Goal: Navigation & Orientation: Find specific page/section

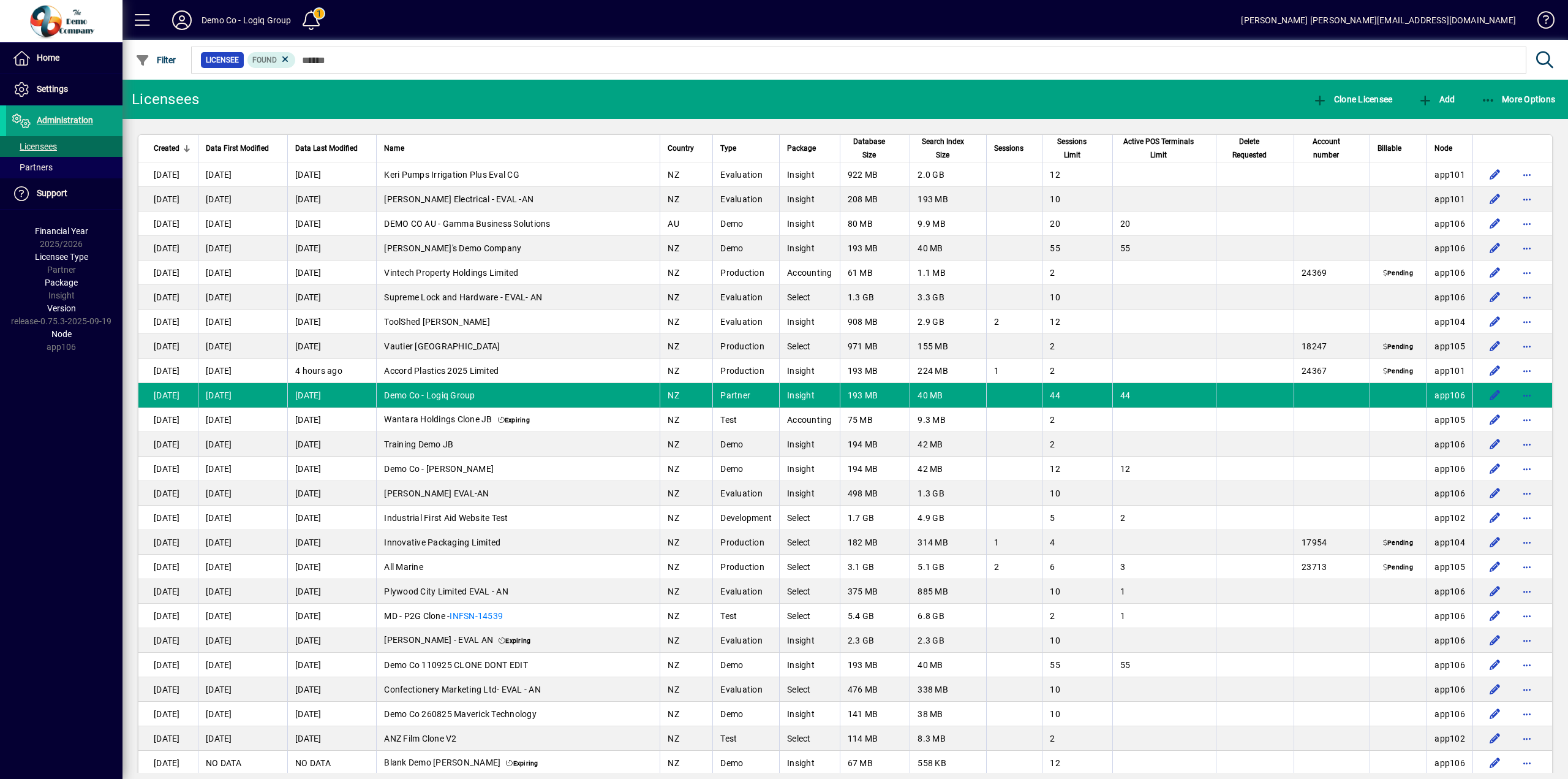
click at [475, 394] on span "Demo Co - Logiq Group" at bounding box center [429, 395] width 91 height 10
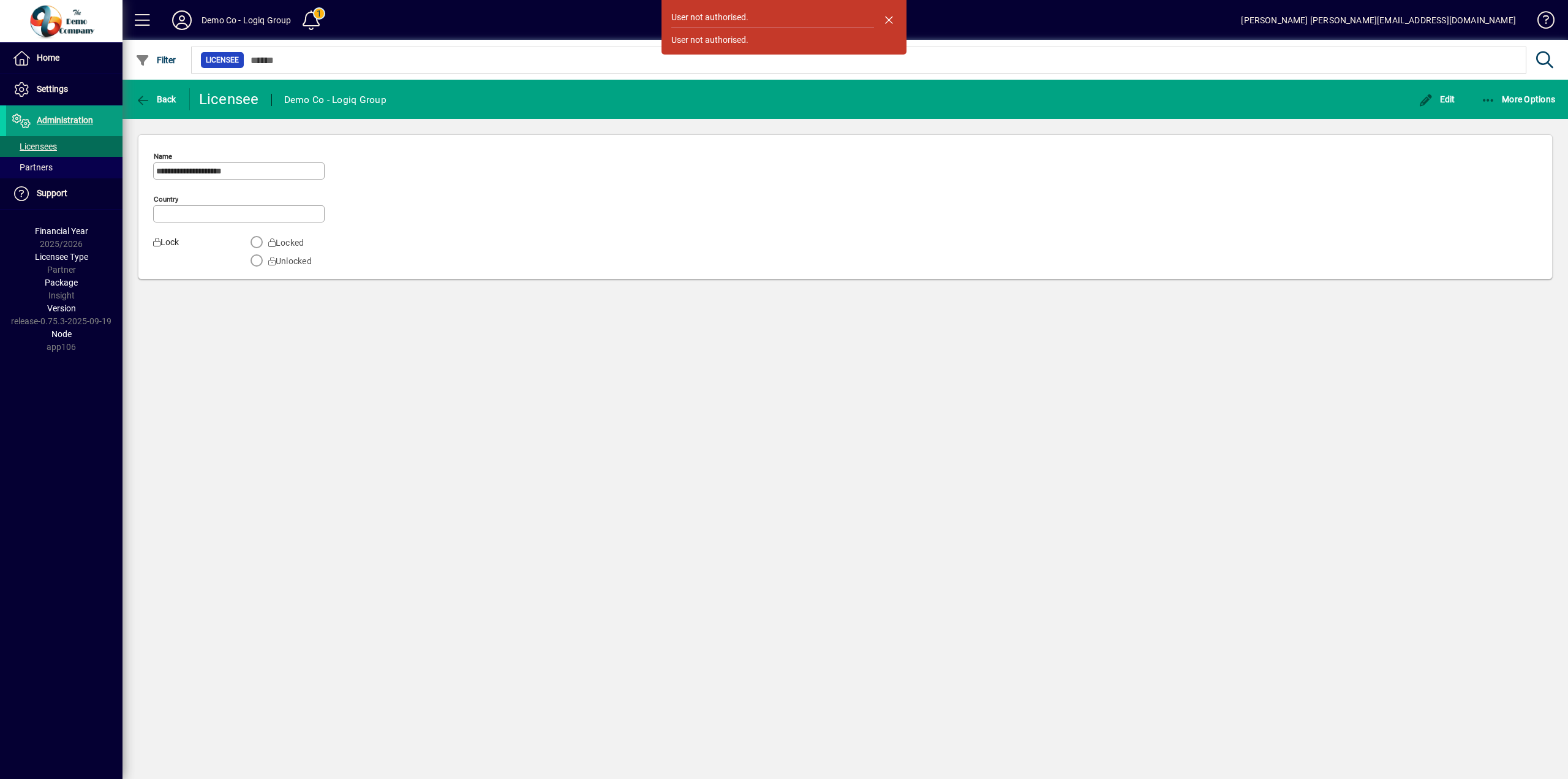
type input "**********"
click at [50, 93] on span "Settings" at bounding box center [52, 89] width 31 height 10
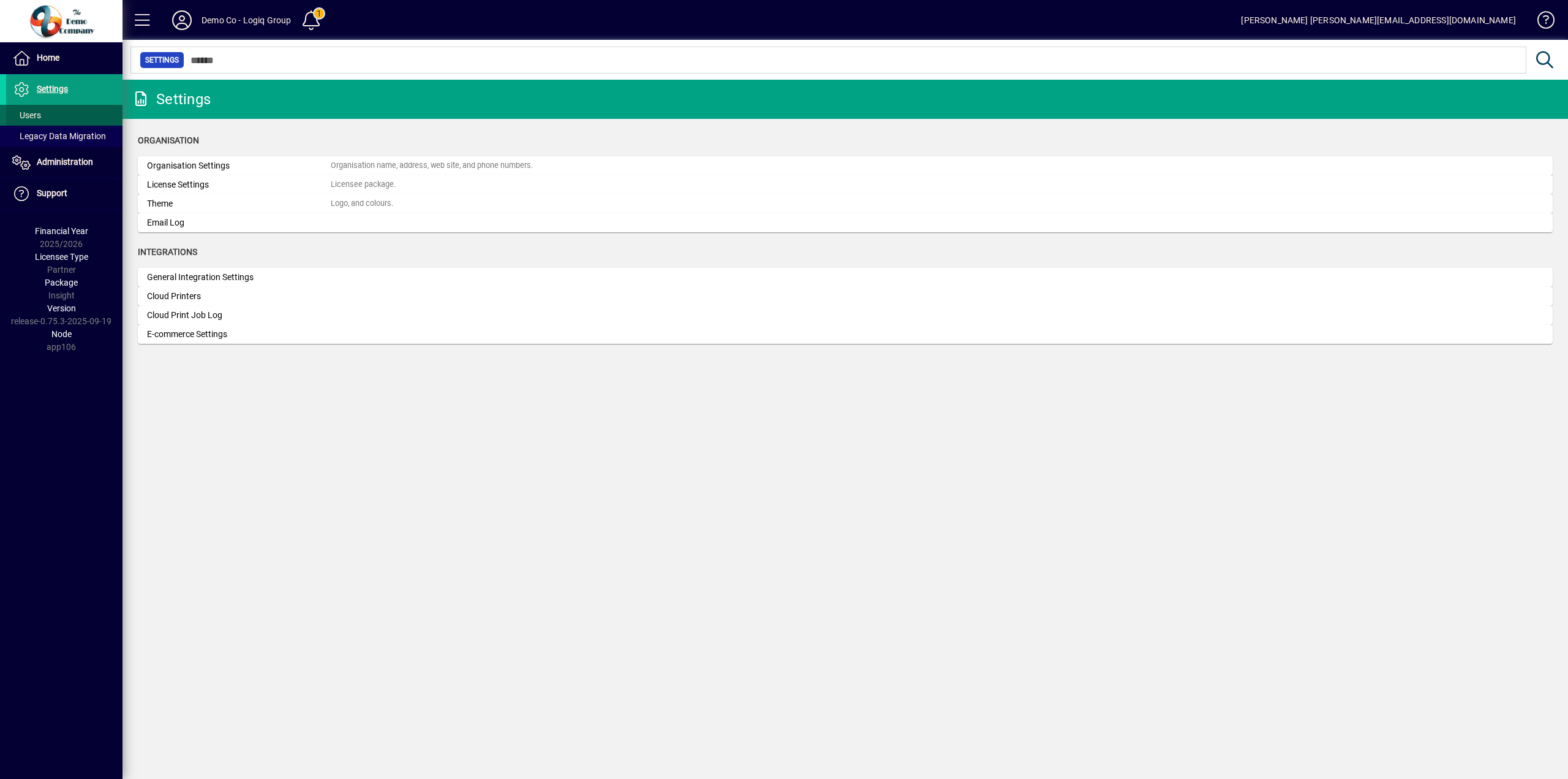
click at [38, 111] on span "Users" at bounding box center [27, 115] width 29 height 10
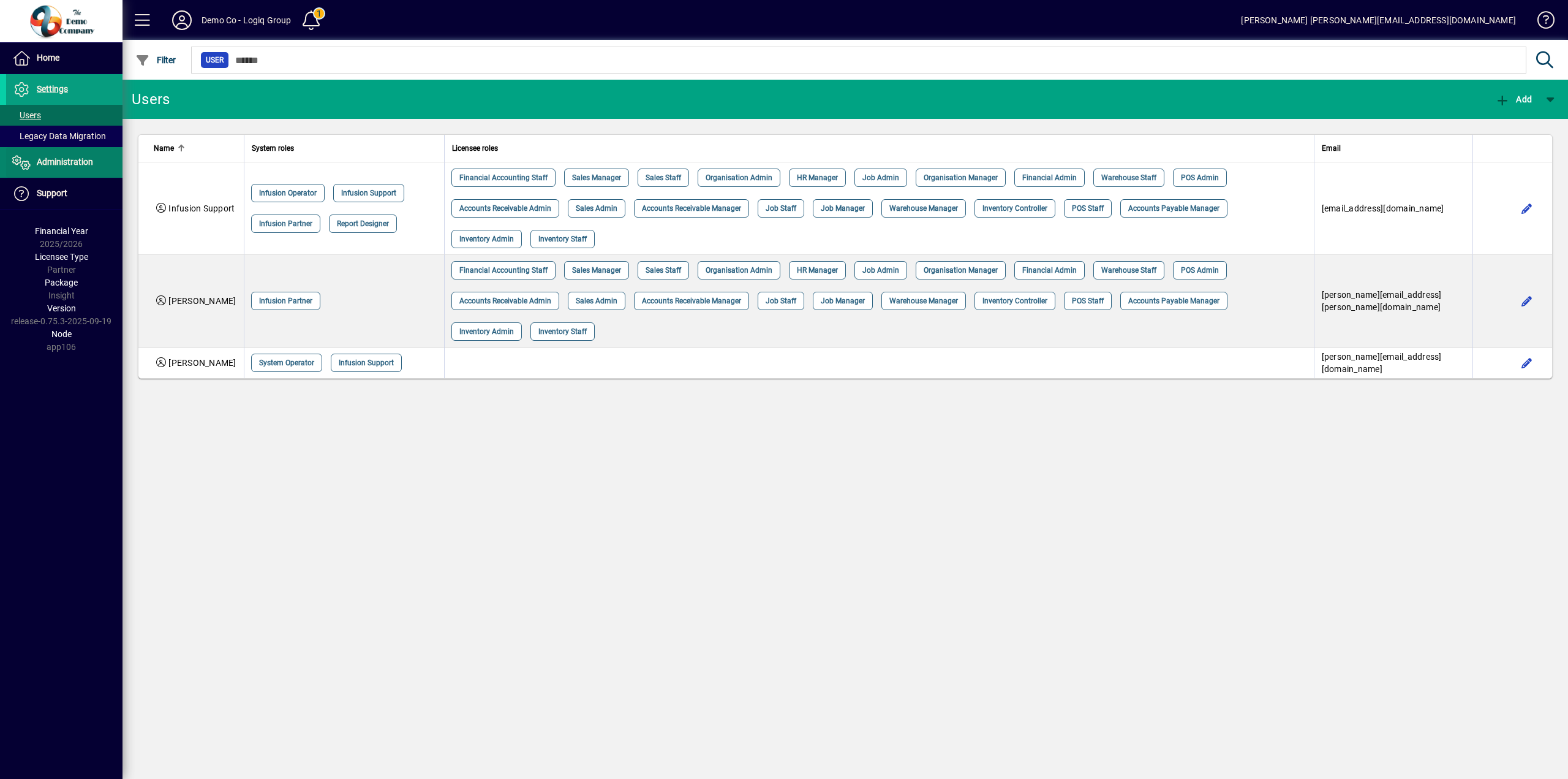
click at [54, 162] on span "Administration" at bounding box center [65, 161] width 56 height 10
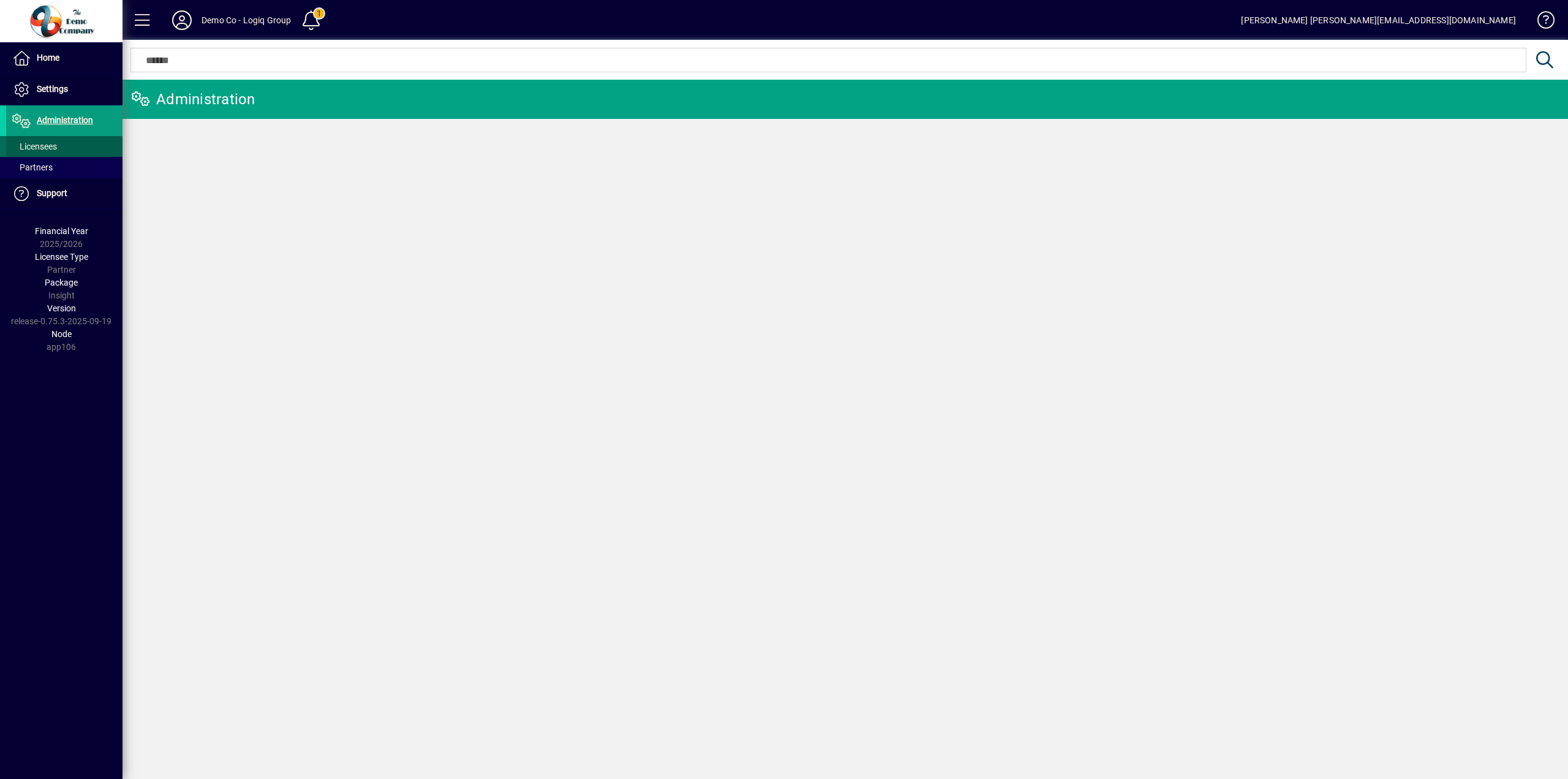
click at [43, 148] on span "Licensees" at bounding box center [34, 146] width 45 height 10
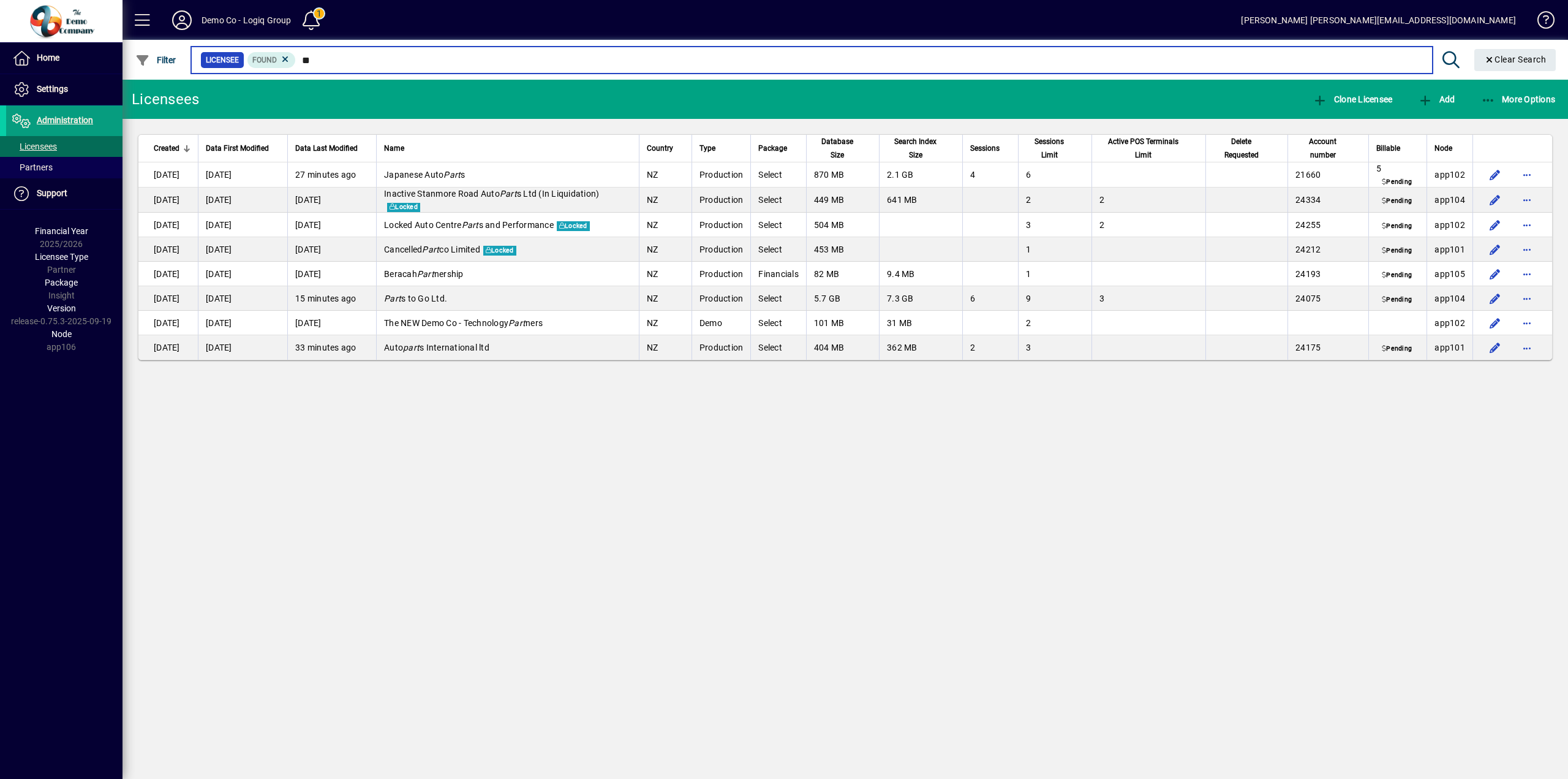
type input "*"
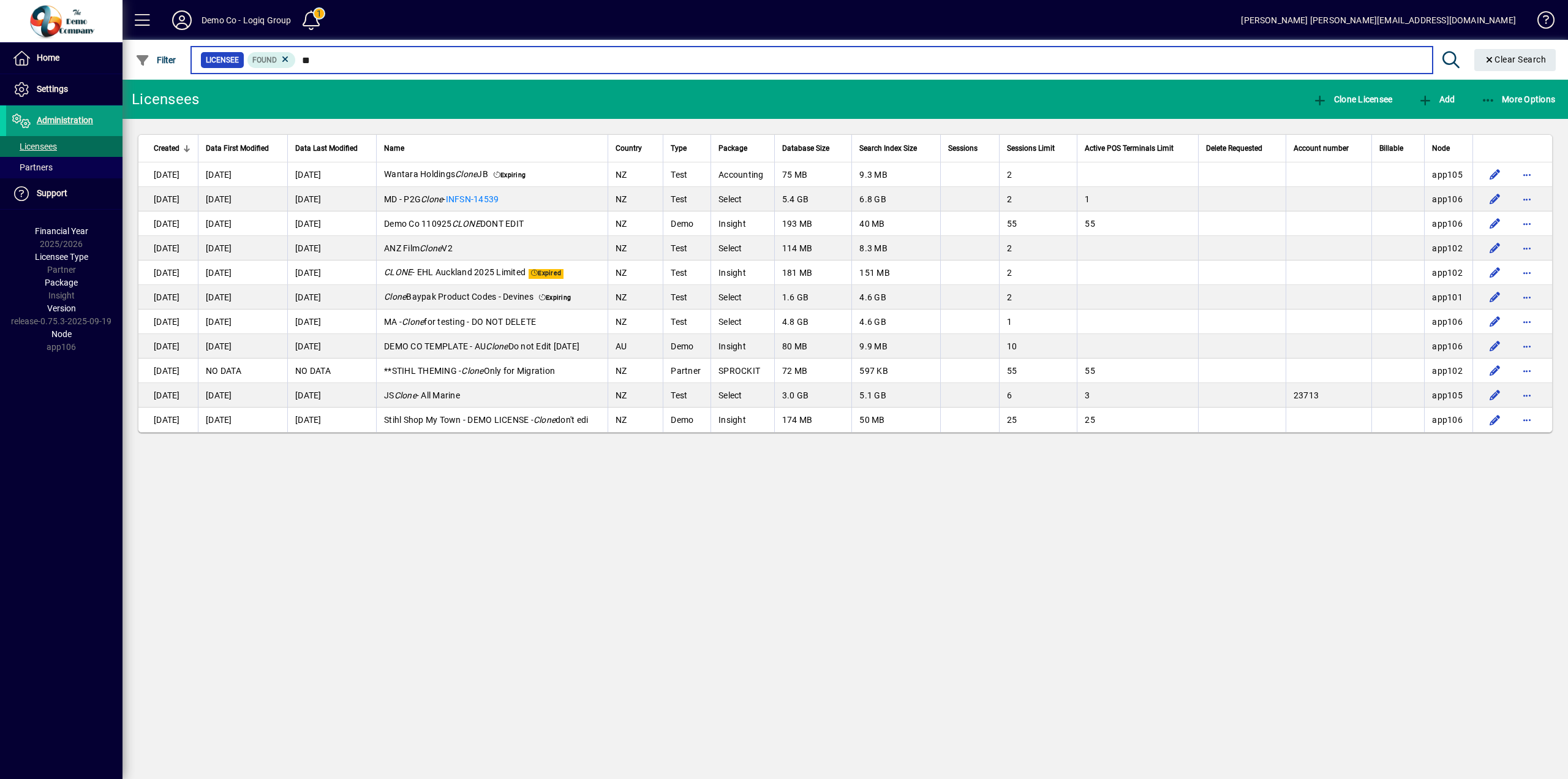
type input "*"
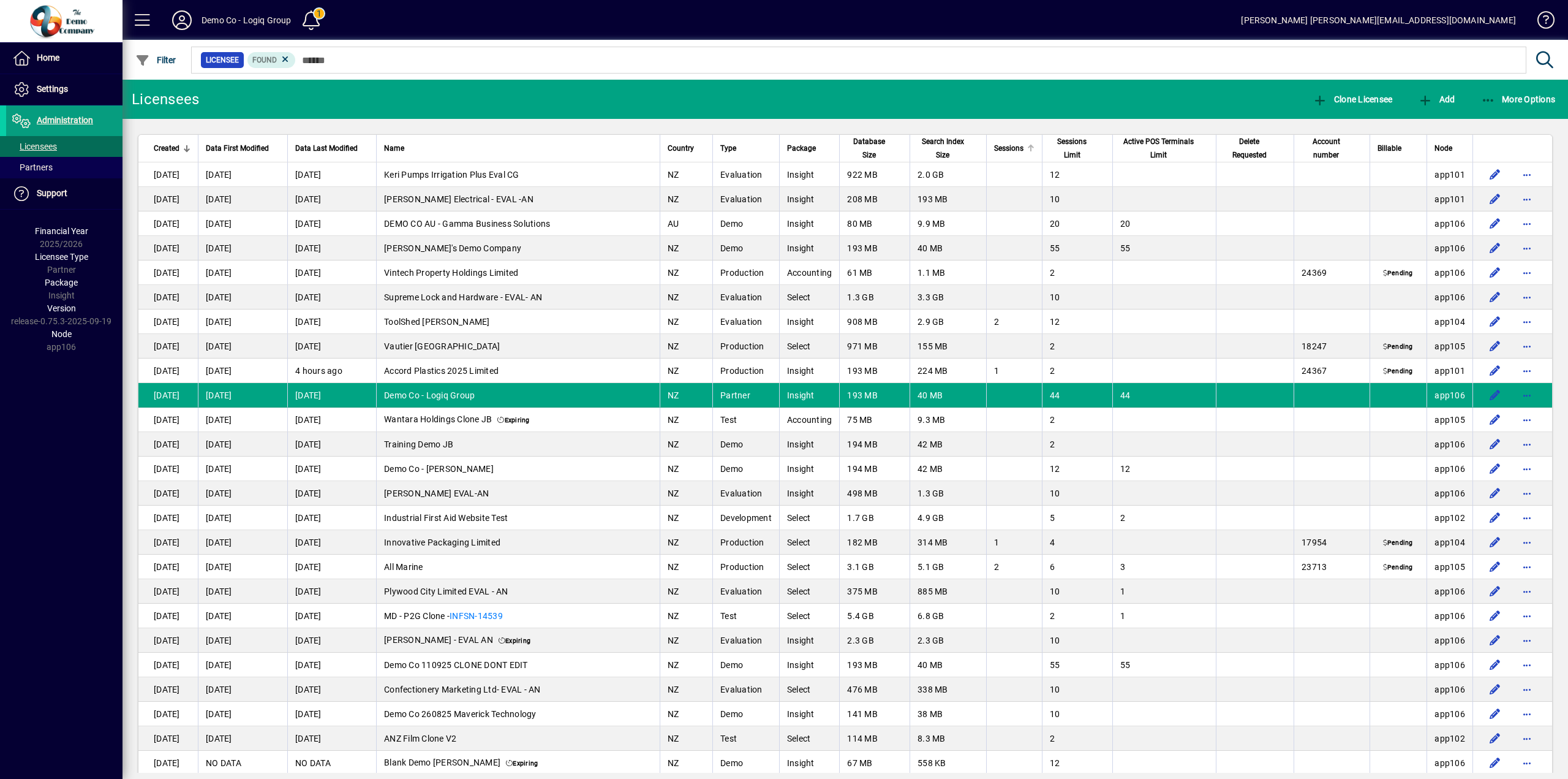
click at [1005, 148] on span "Sessions" at bounding box center [1008, 148] width 30 height 14
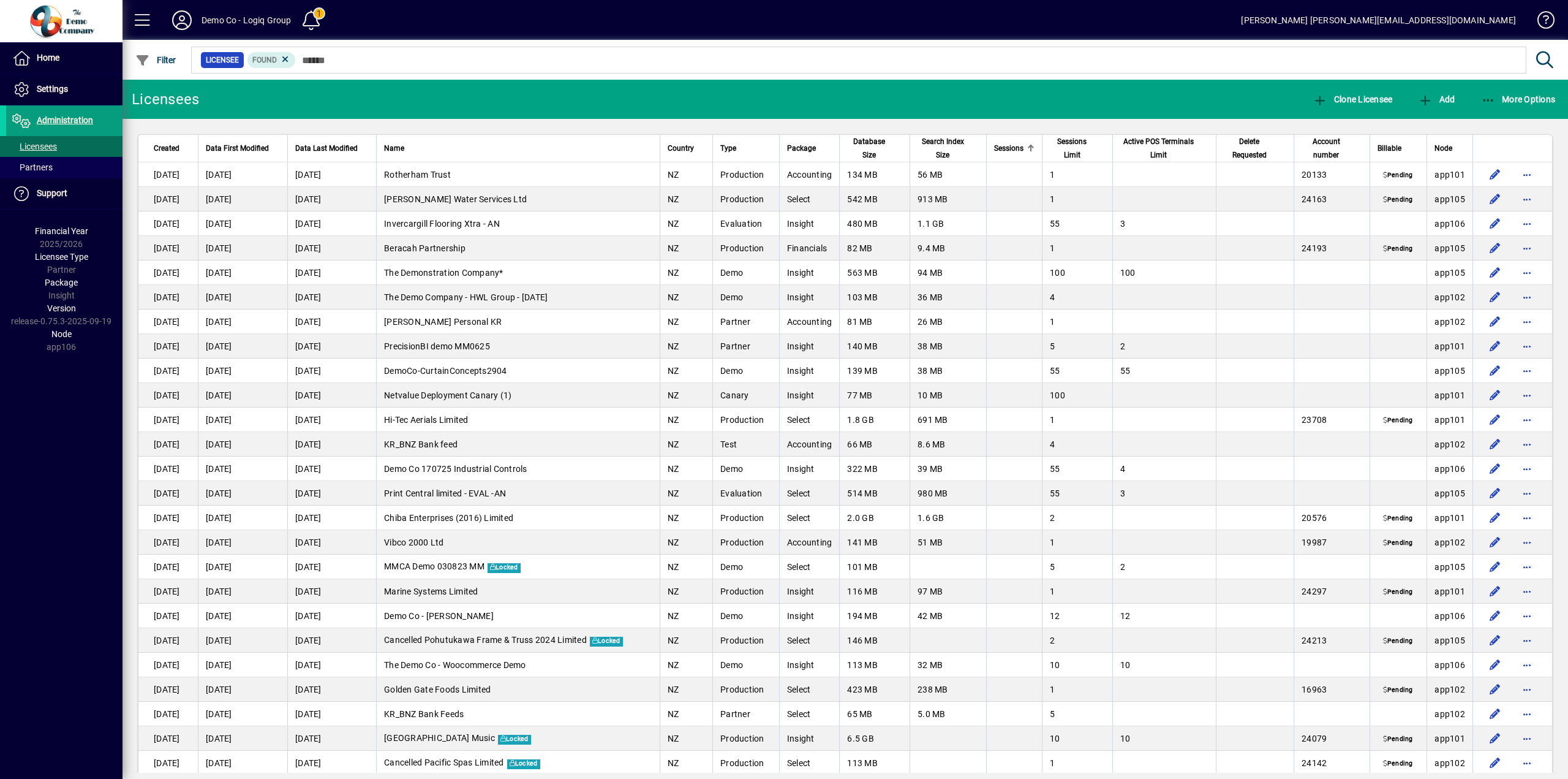
click at [1005, 148] on span "Sessions" at bounding box center [1008, 148] width 30 height 14
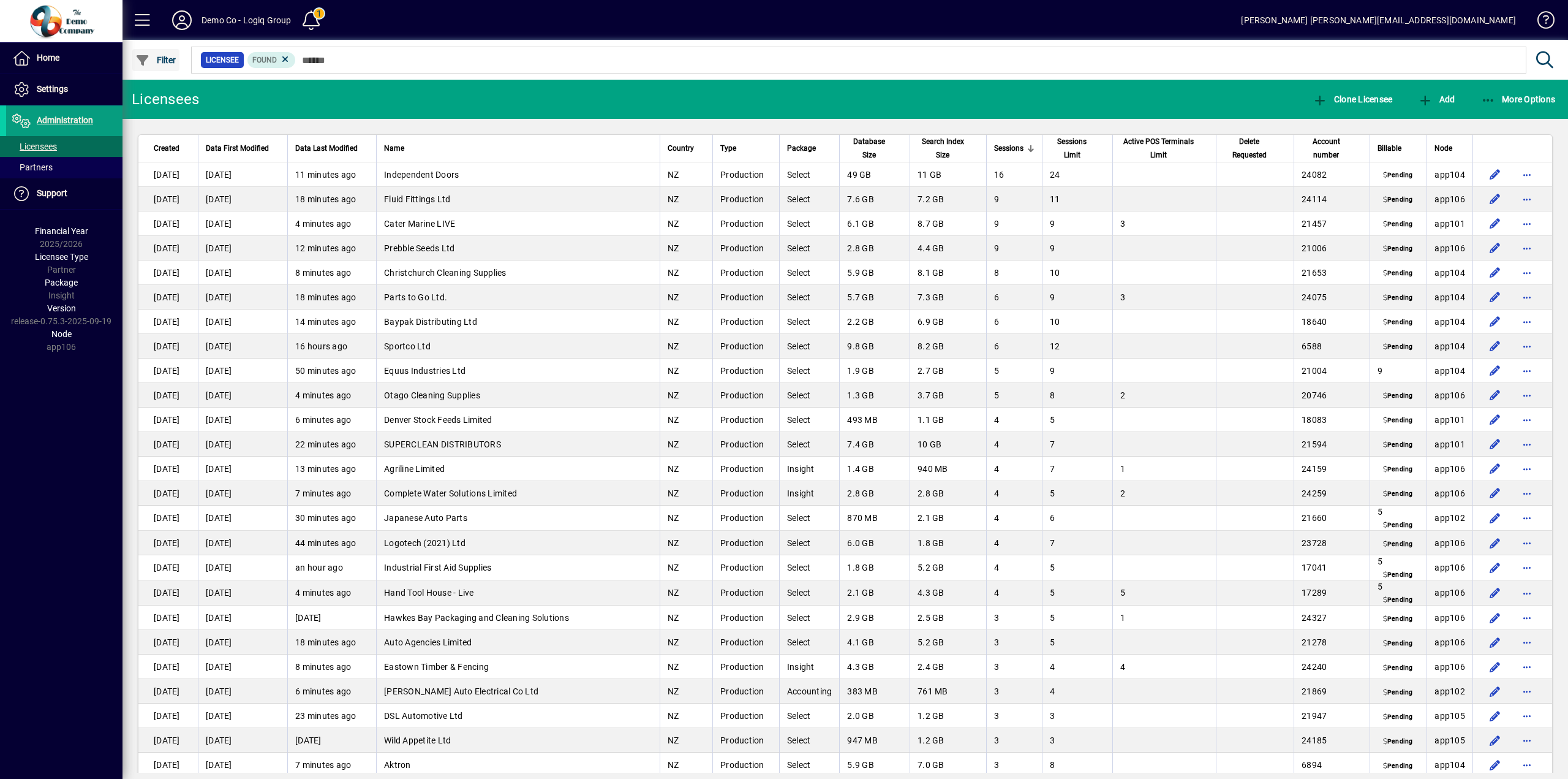
click at [163, 58] on span "Filter" at bounding box center [156, 60] width 41 height 10
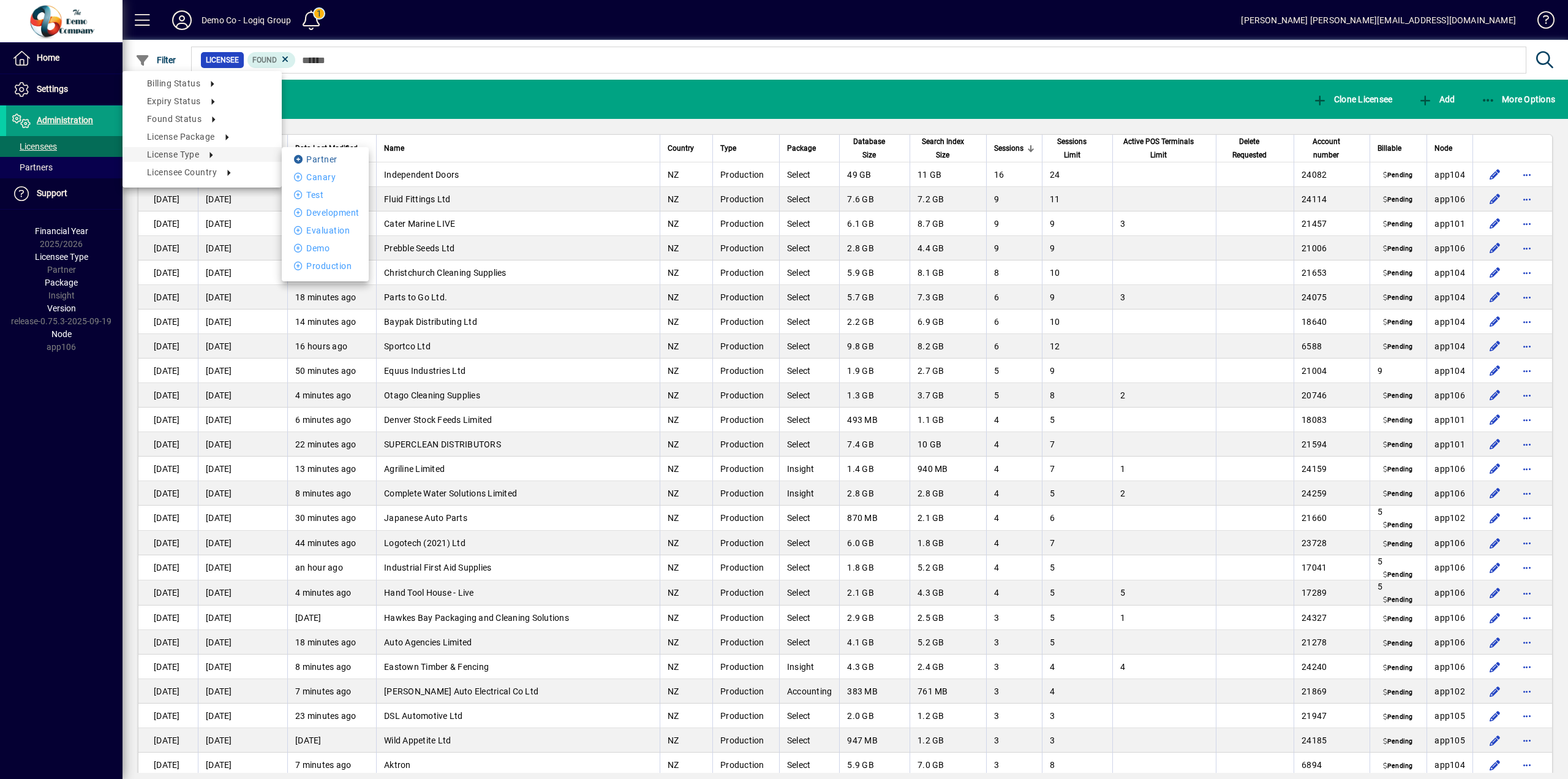
click at [337, 159] on li "Partner" at bounding box center [325, 159] width 87 height 14
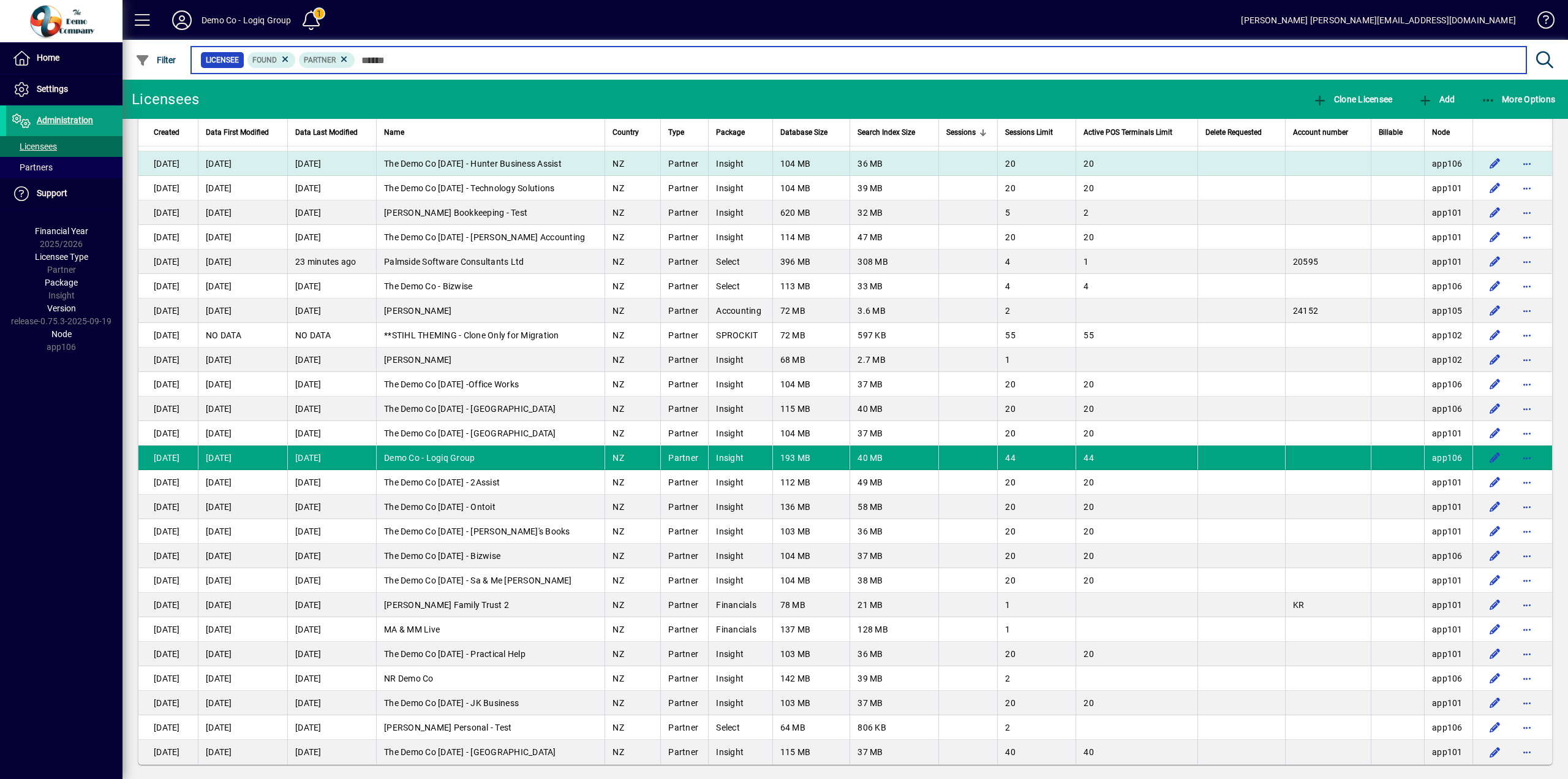
scroll to position [141, 0]
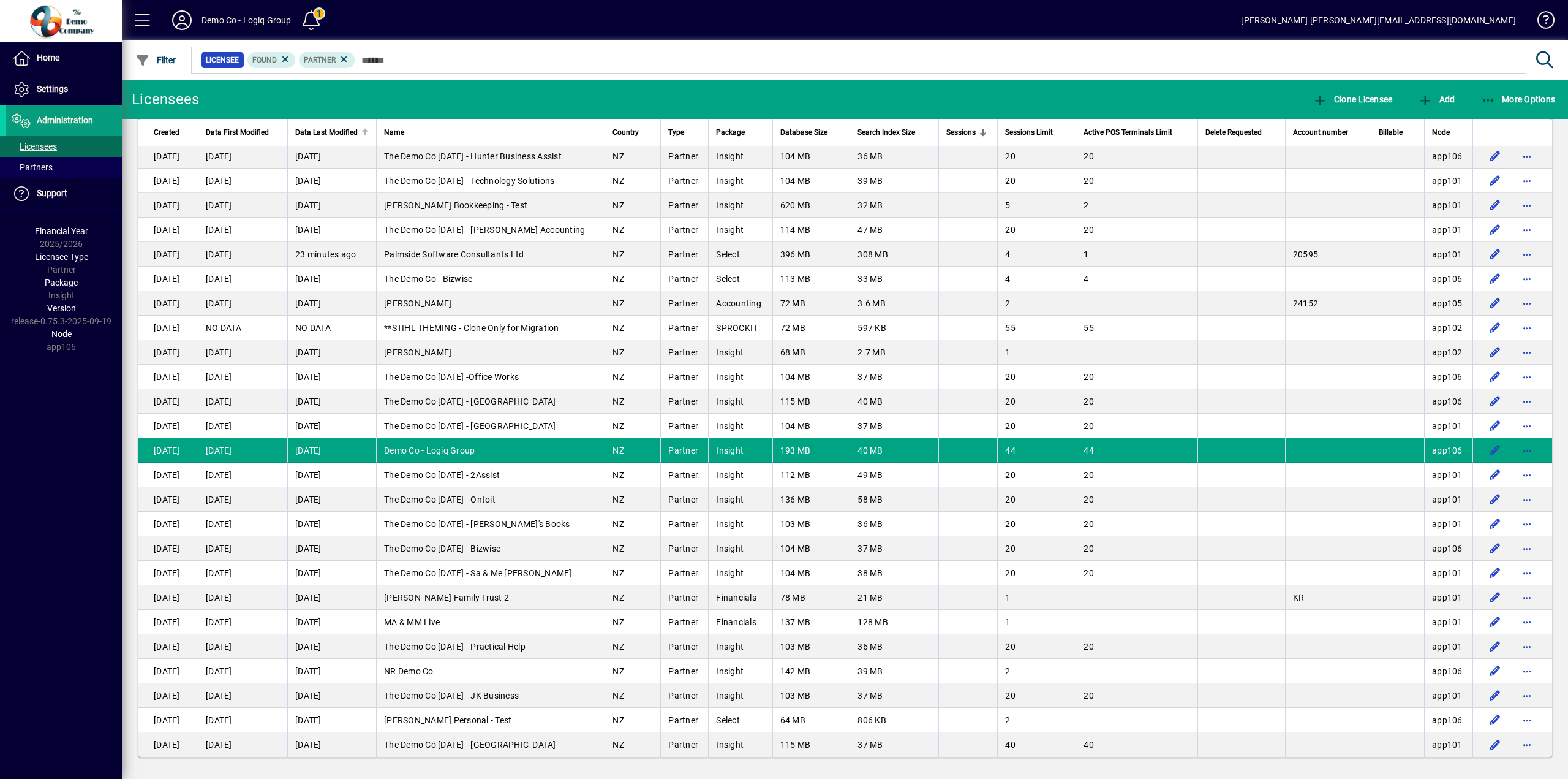
click at [330, 133] on span "Data Last Modified" at bounding box center [326, 133] width 63 height 14
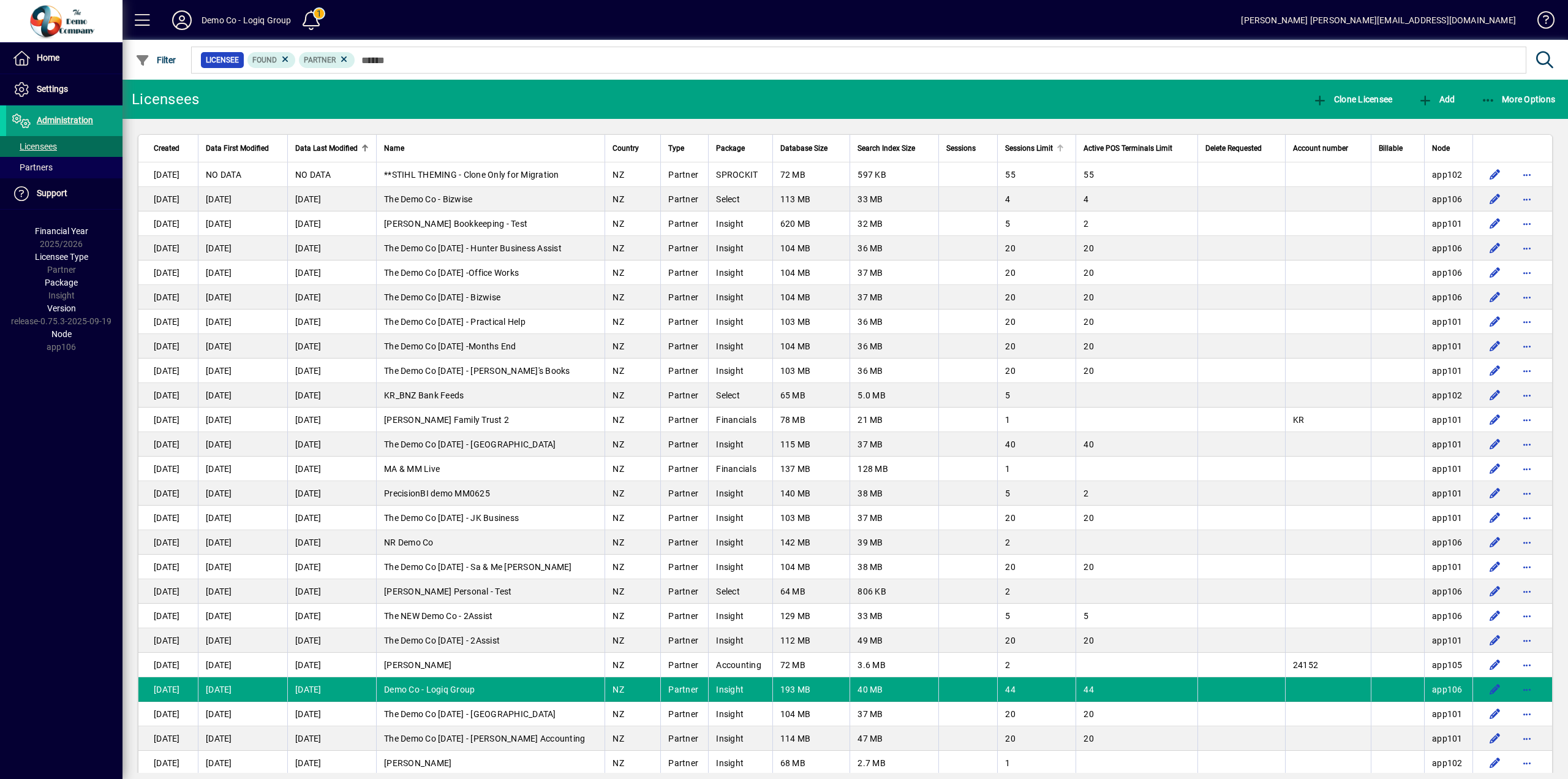
click at [1016, 148] on span "Sessions Limit" at bounding box center [1030, 148] width 48 height 14
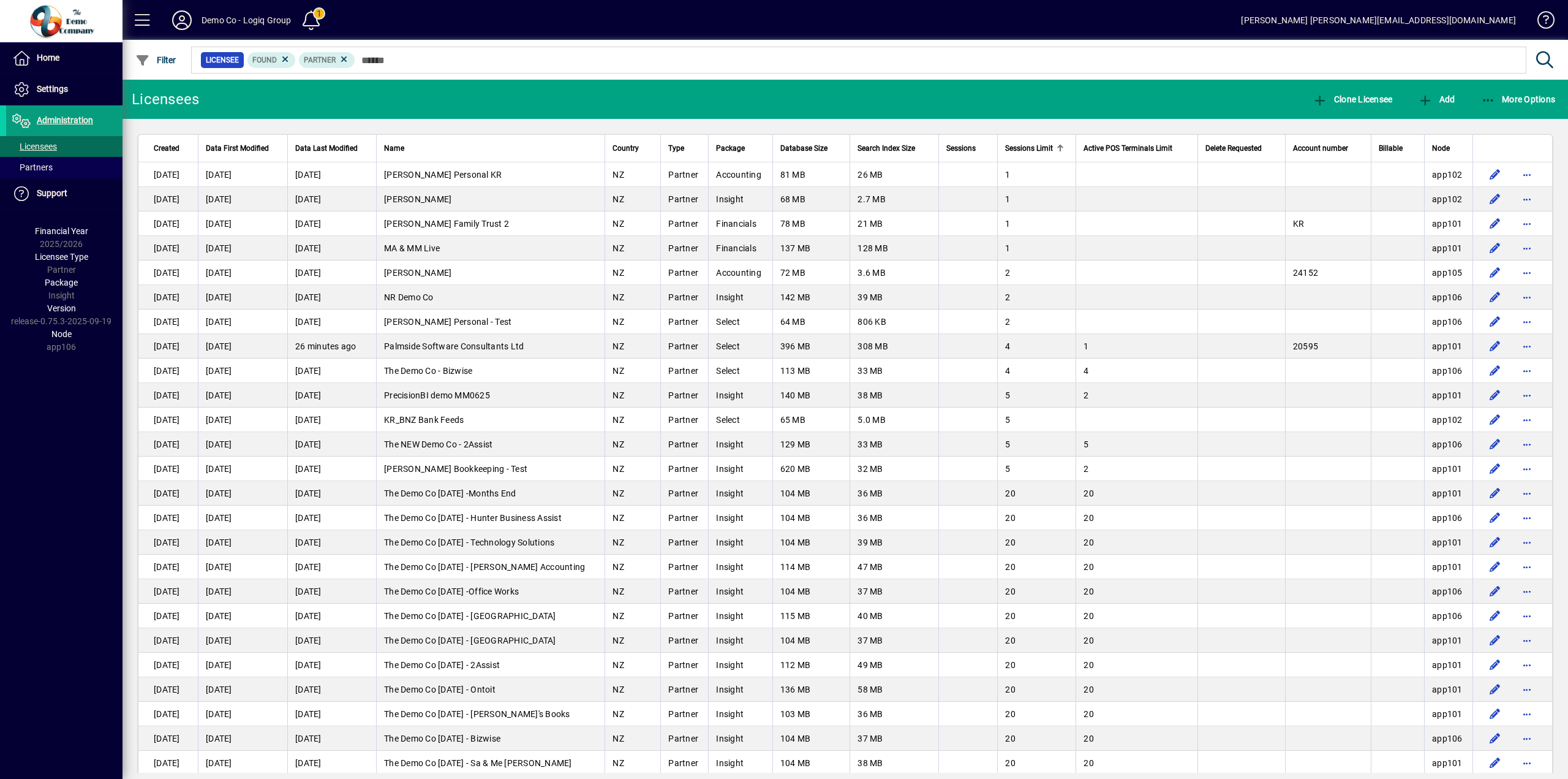
click at [1016, 148] on span "Sessions Limit" at bounding box center [1030, 148] width 48 height 14
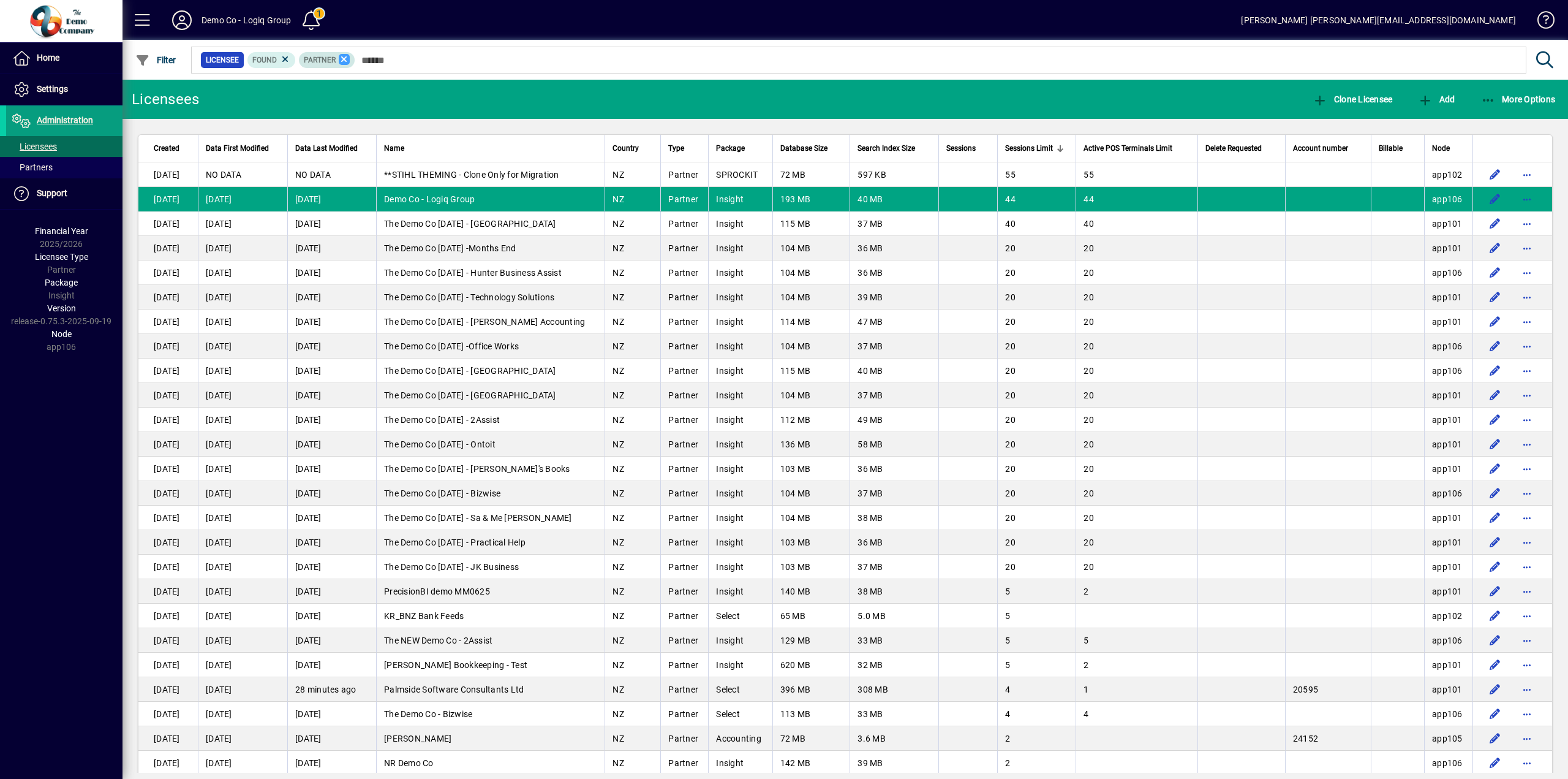
click at [345, 59] on icon at bounding box center [344, 59] width 11 height 11
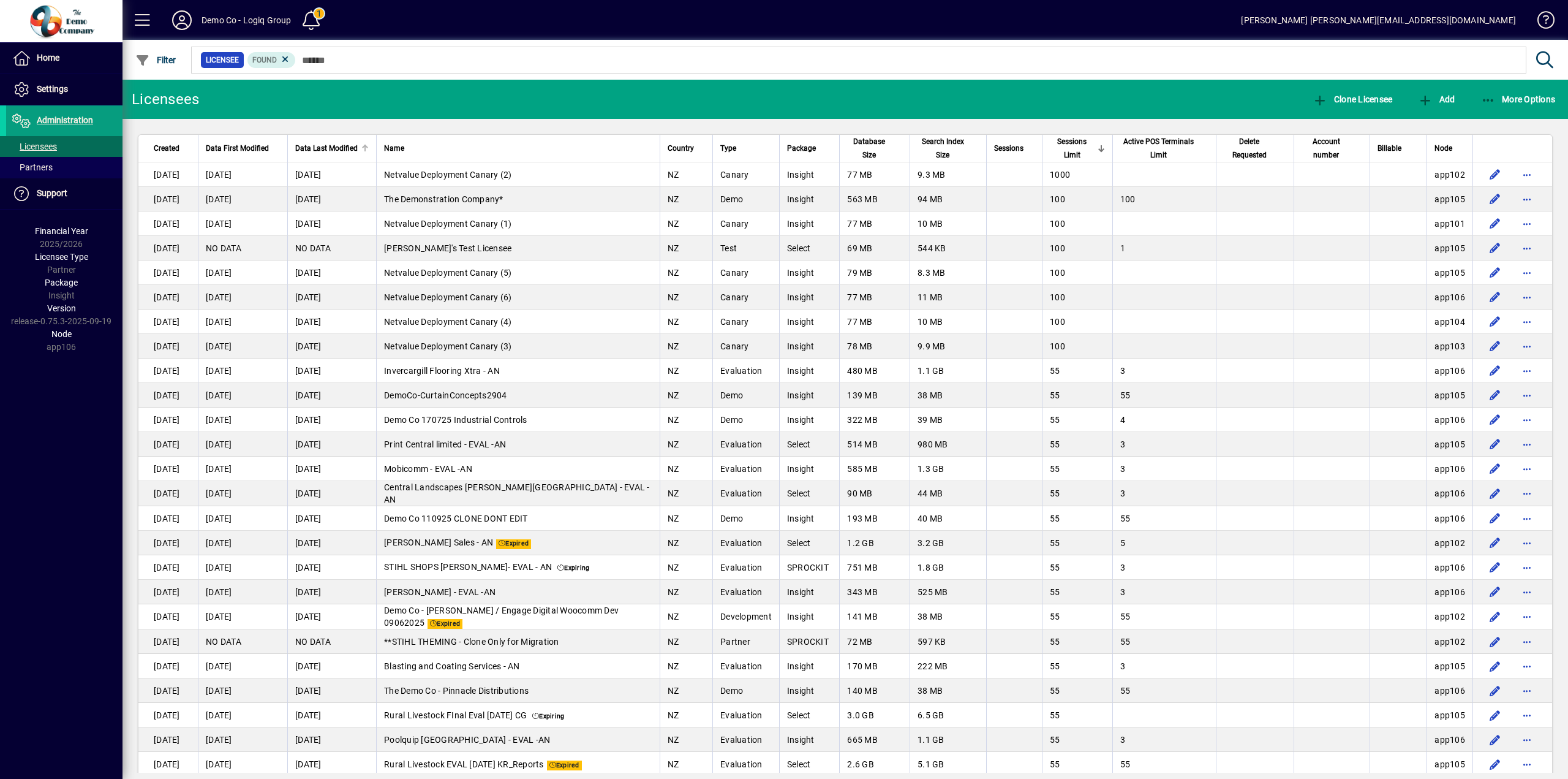
click at [330, 151] on span "Data Last Modified" at bounding box center [326, 148] width 63 height 14
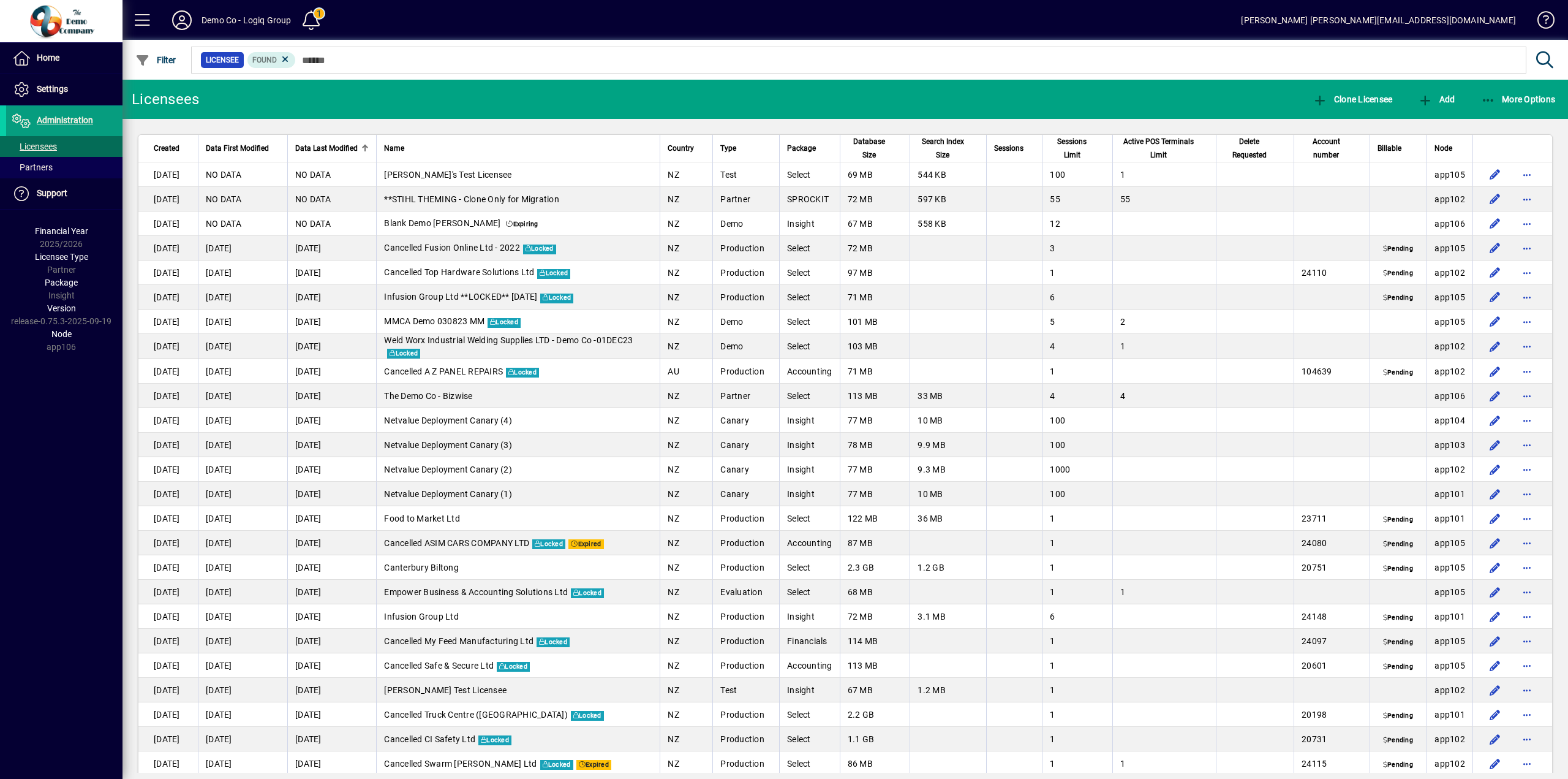
click at [339, 150] on span "Data Last Modified" at bounding box center [326, 148] width 63 height 14
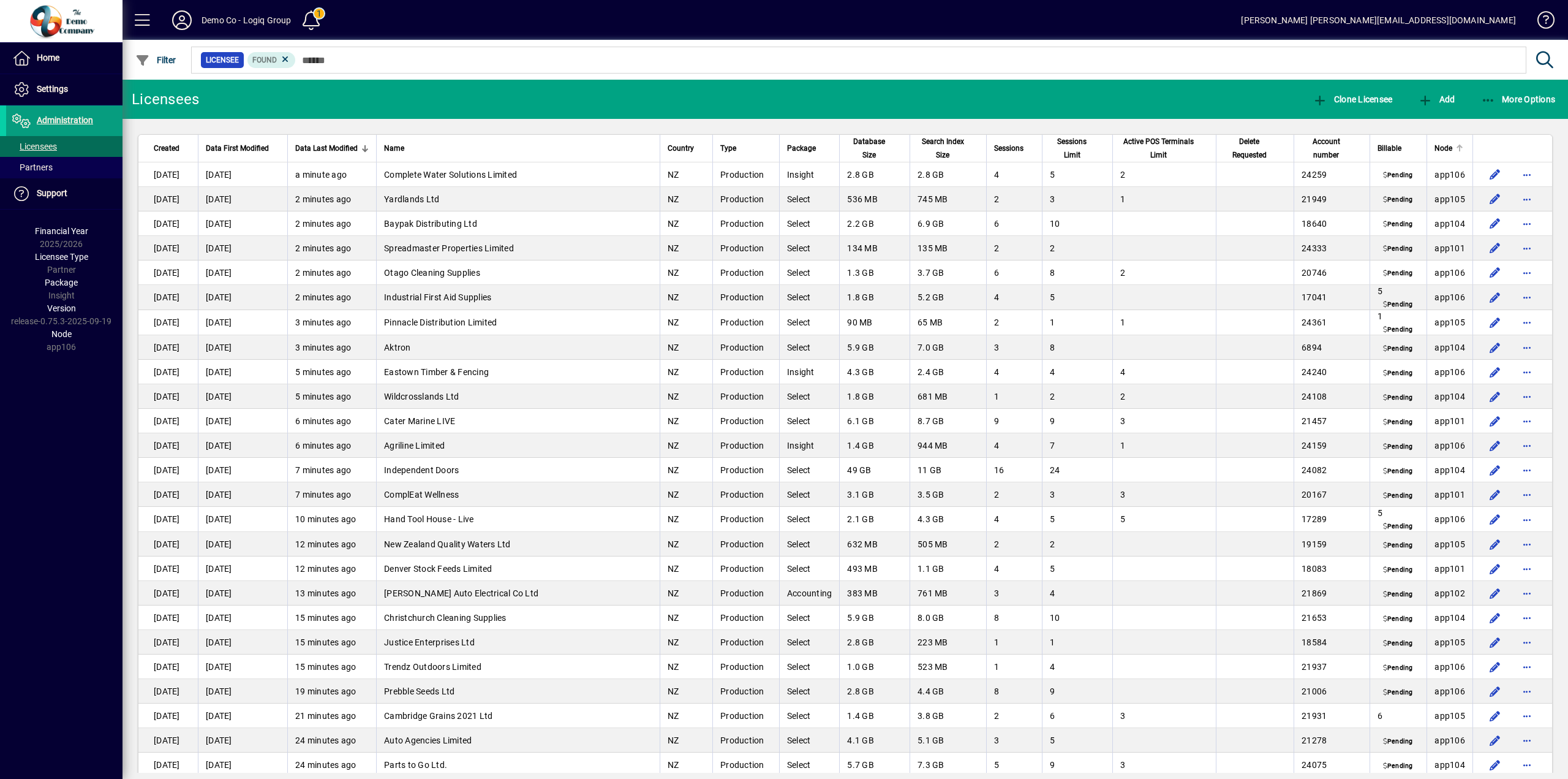
click at [1437, 148] on span "Node" at bounding box center [1444, 148] width 18 height 14
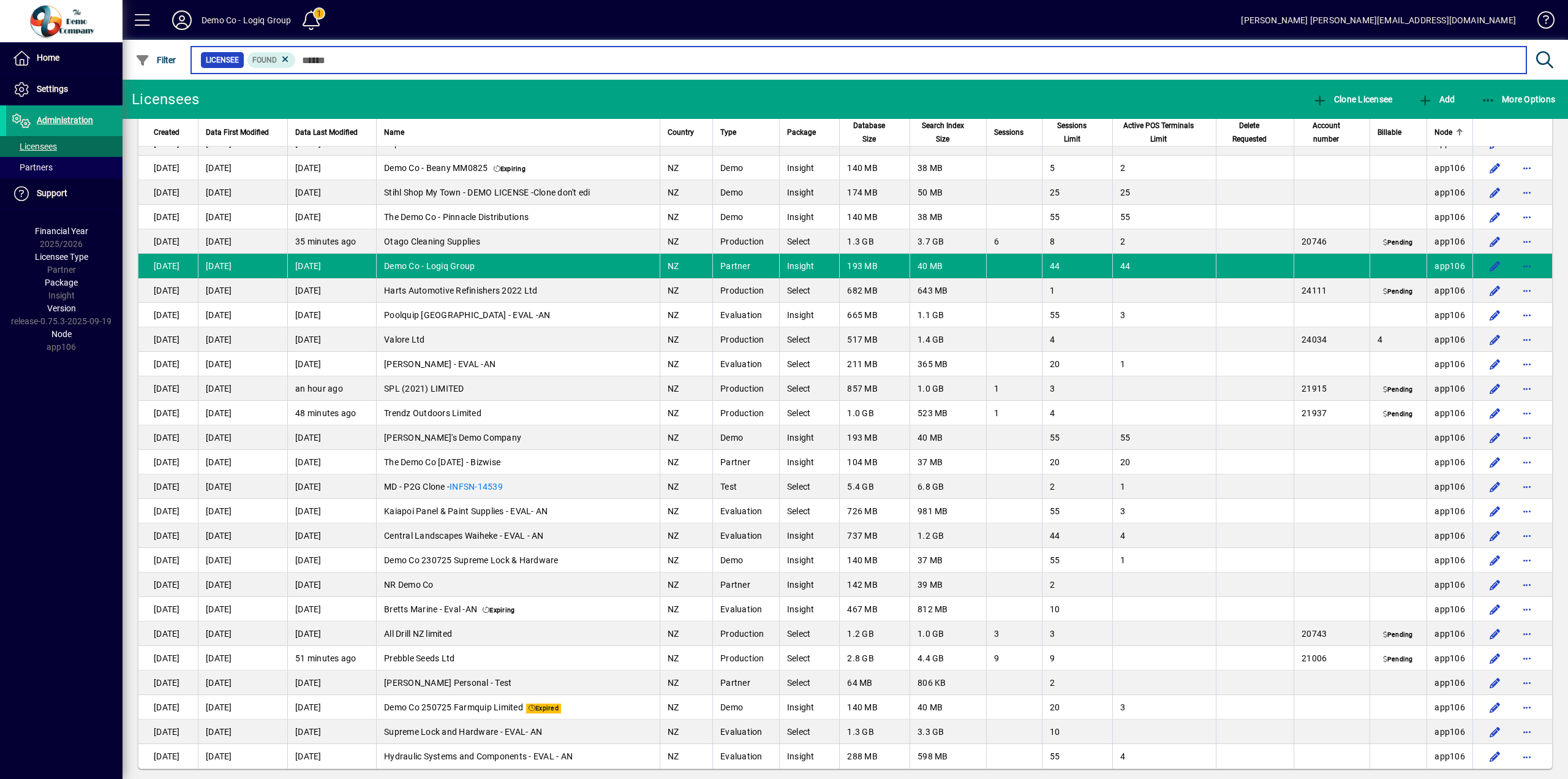
scroll to position [5956, 0]
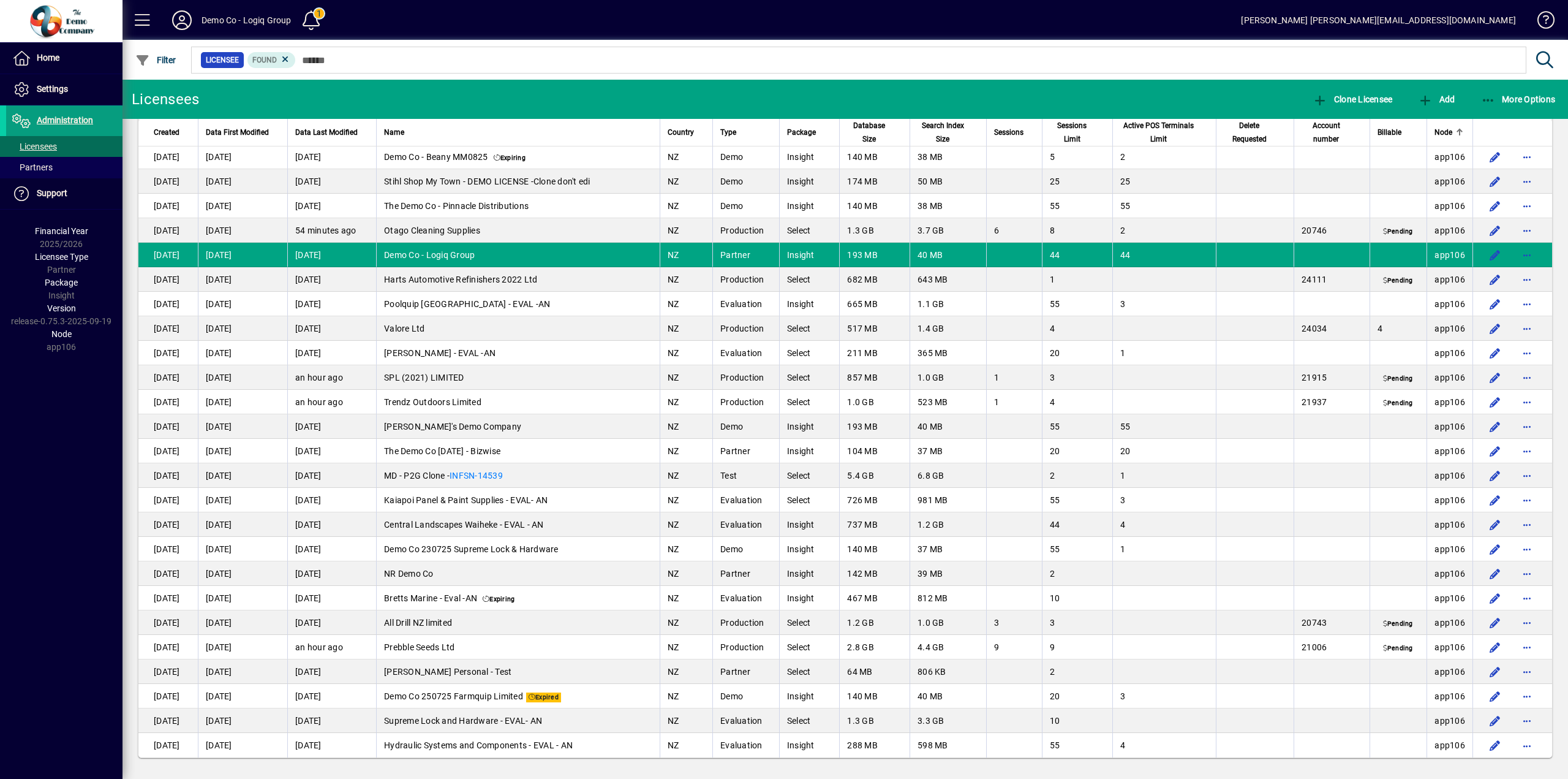
click at [570, 774] on div "Licensees Clone Licensee Add More Options Created Data First Modified Data Last…" at bounding box center [845, 429] width 1446 height 699
click at [1002, 127] on span "Sessions" at bounding box center [1008, 133] width 30 height 14
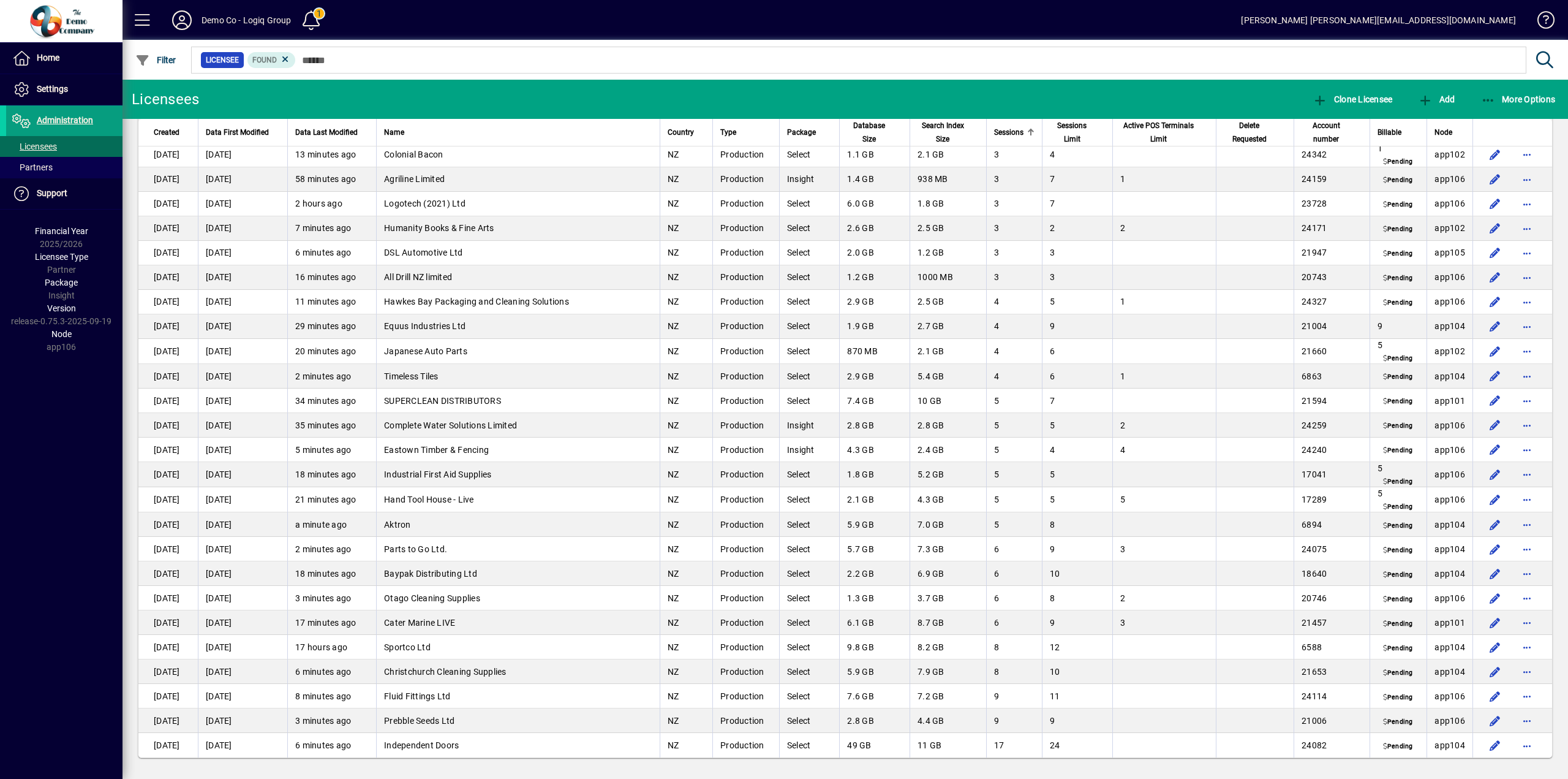
click at [1011, 131] on span "Sessions" at bounding box center [1008, 133] width 30 height 14
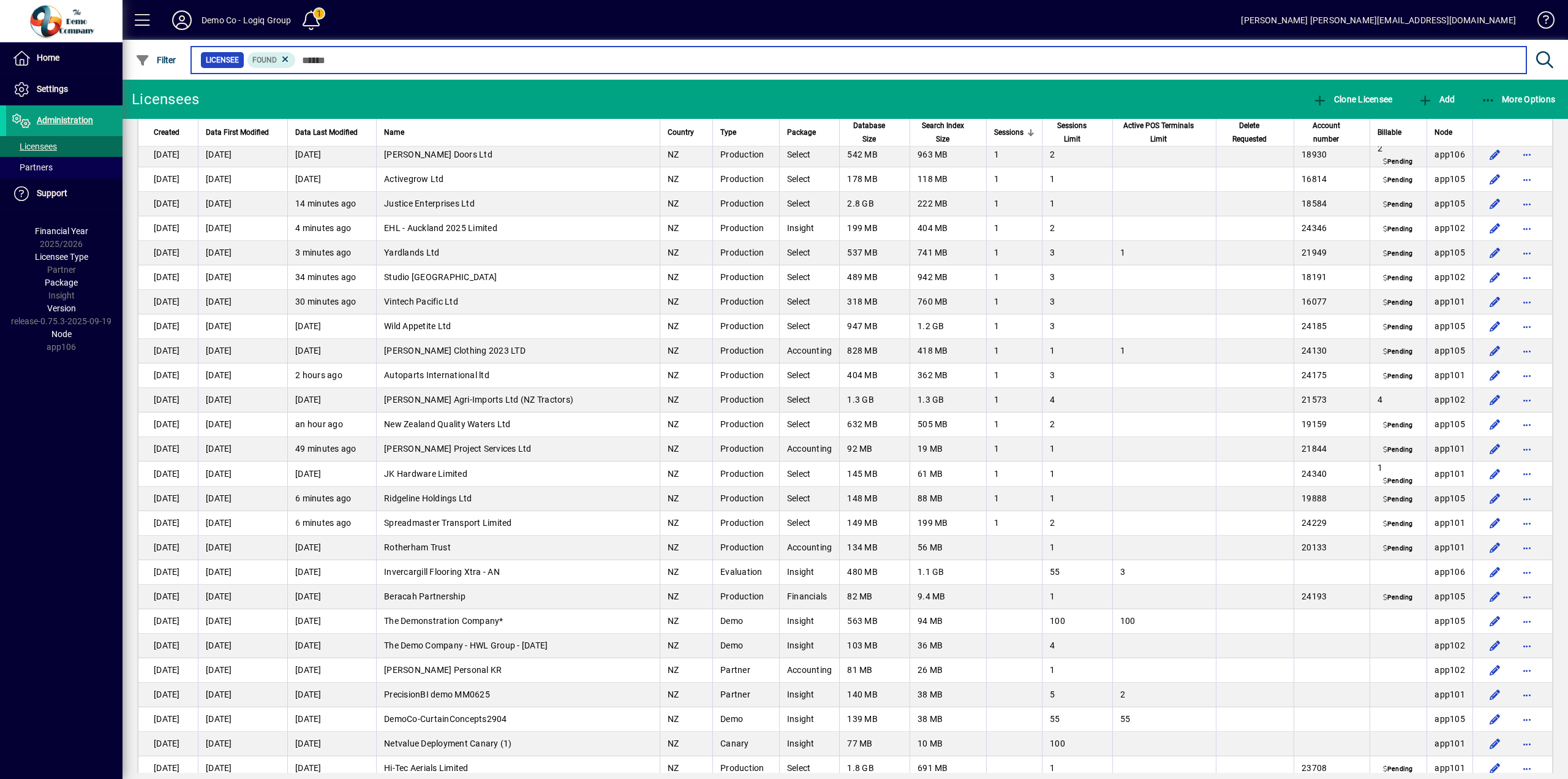
scroll to position [1226, 0]
